Goal: Task Accomplishment & Management: Manage account settings

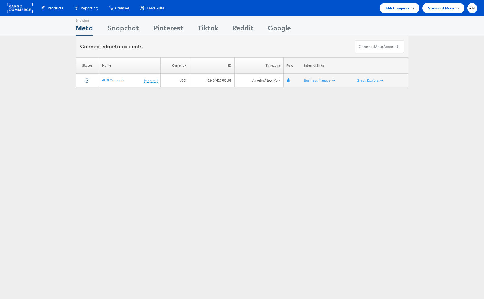
click at [399, 8] on span "Aldi Company" at bounding box center [398, 8] width 24 height 6
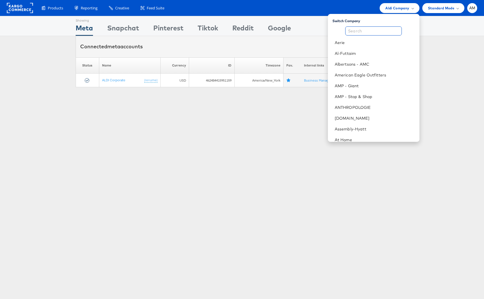
click at [380, 33] on input "text" at bounding box center [373, 30] width 57 height 9
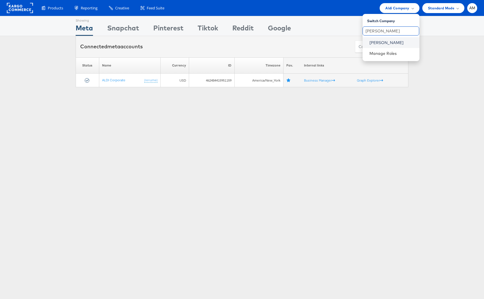
type input "[PERSON_NAME]"
click at [384, 41] on link "[PERSON_NAME]" at bounding box center [393, 43] width 46 height 6
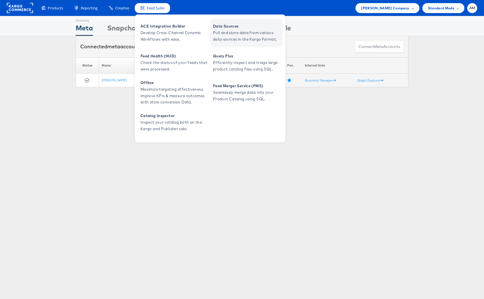
click at [229, 32] on span "Pull and store data from various data sources in the Kargo Format." at bounding box center [247, 36] width 68 height 13
click at [236, 35] on span "Pull and store data from various data sources in the Kargo Format." at bounding box center [247, 36] width 68 height 13
